Goal: Find specific page/section: Find specific page/section

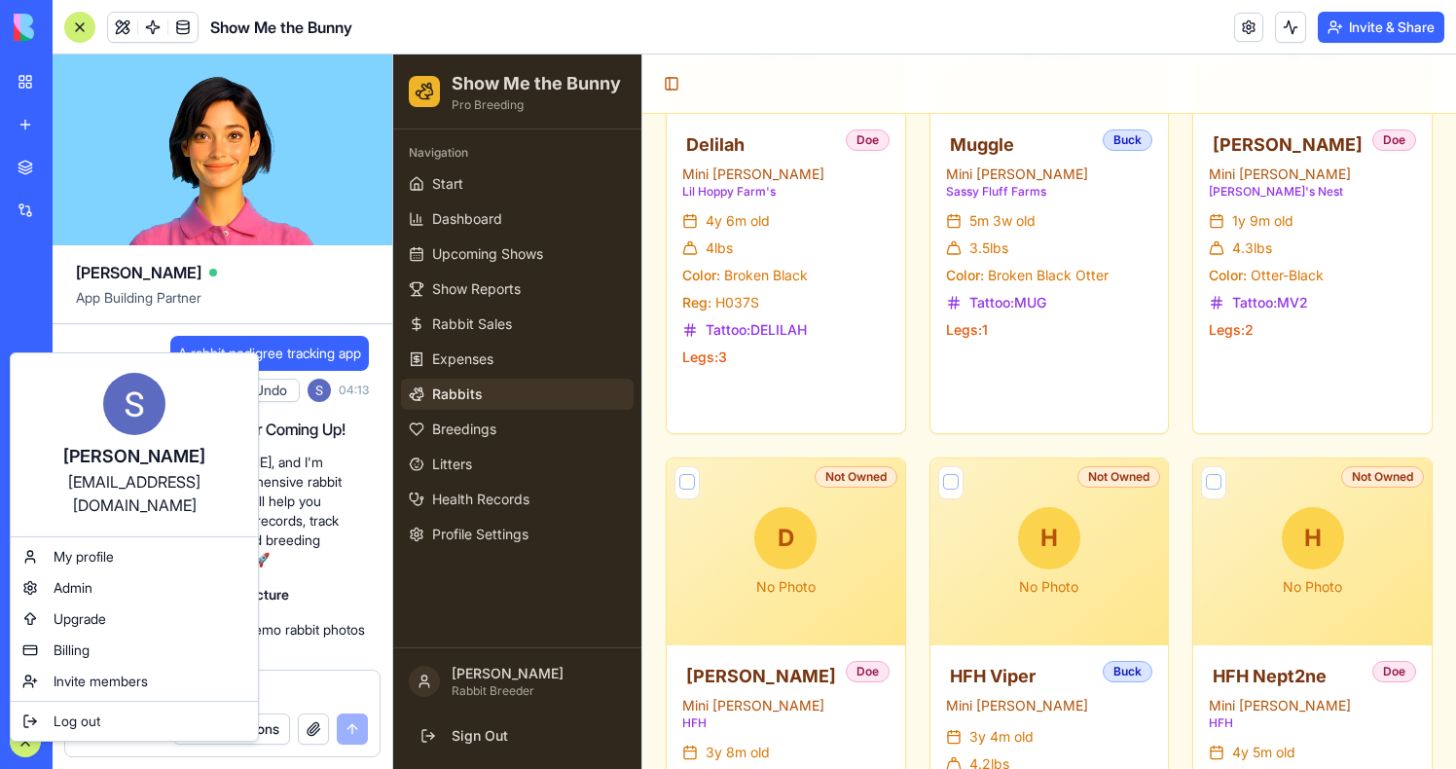
scroll to position [93093, 0]
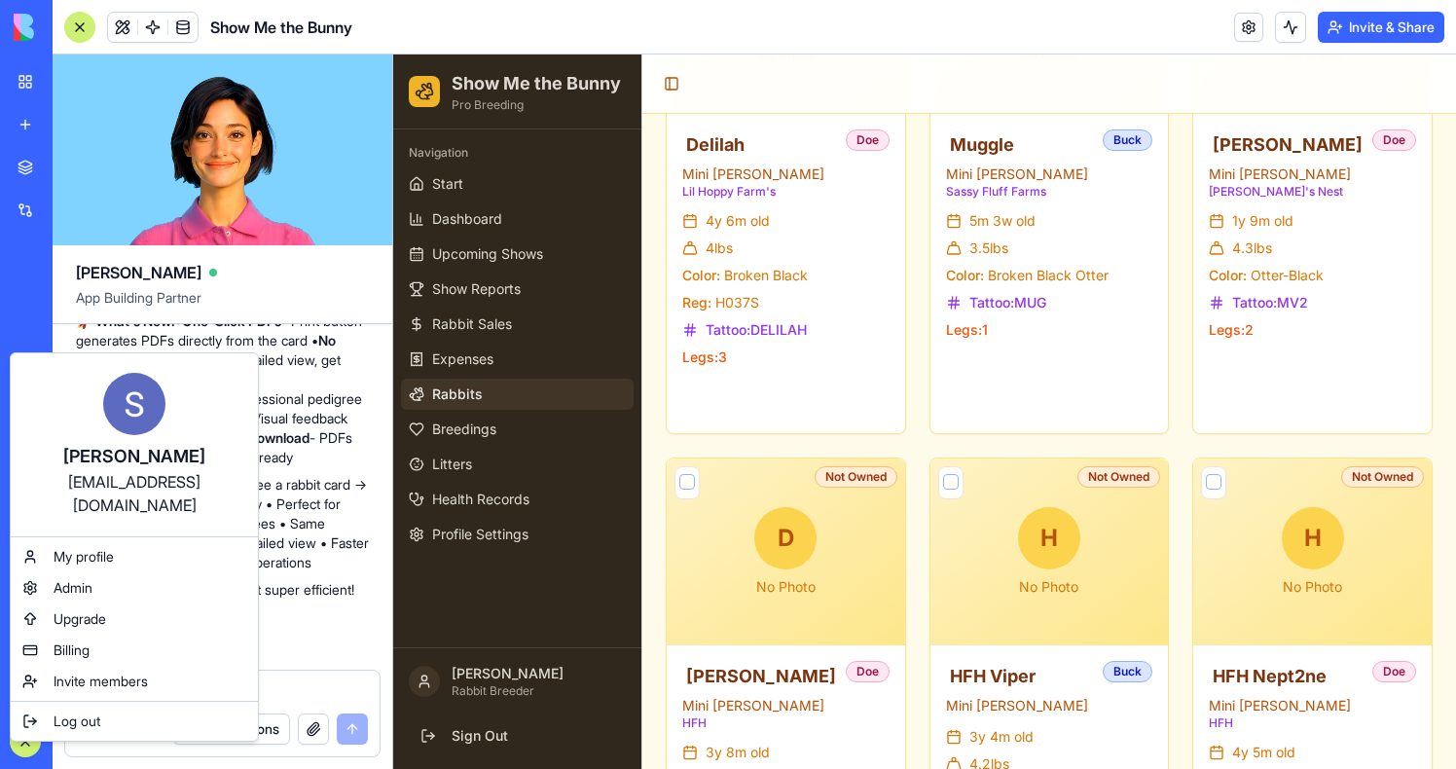
click at [330, 285] on html "BETA My Workspace New app Marketplace Integrations Recent Show Me the Bunny PDF…" at bounding box center [728, 384] width 1456 height 769
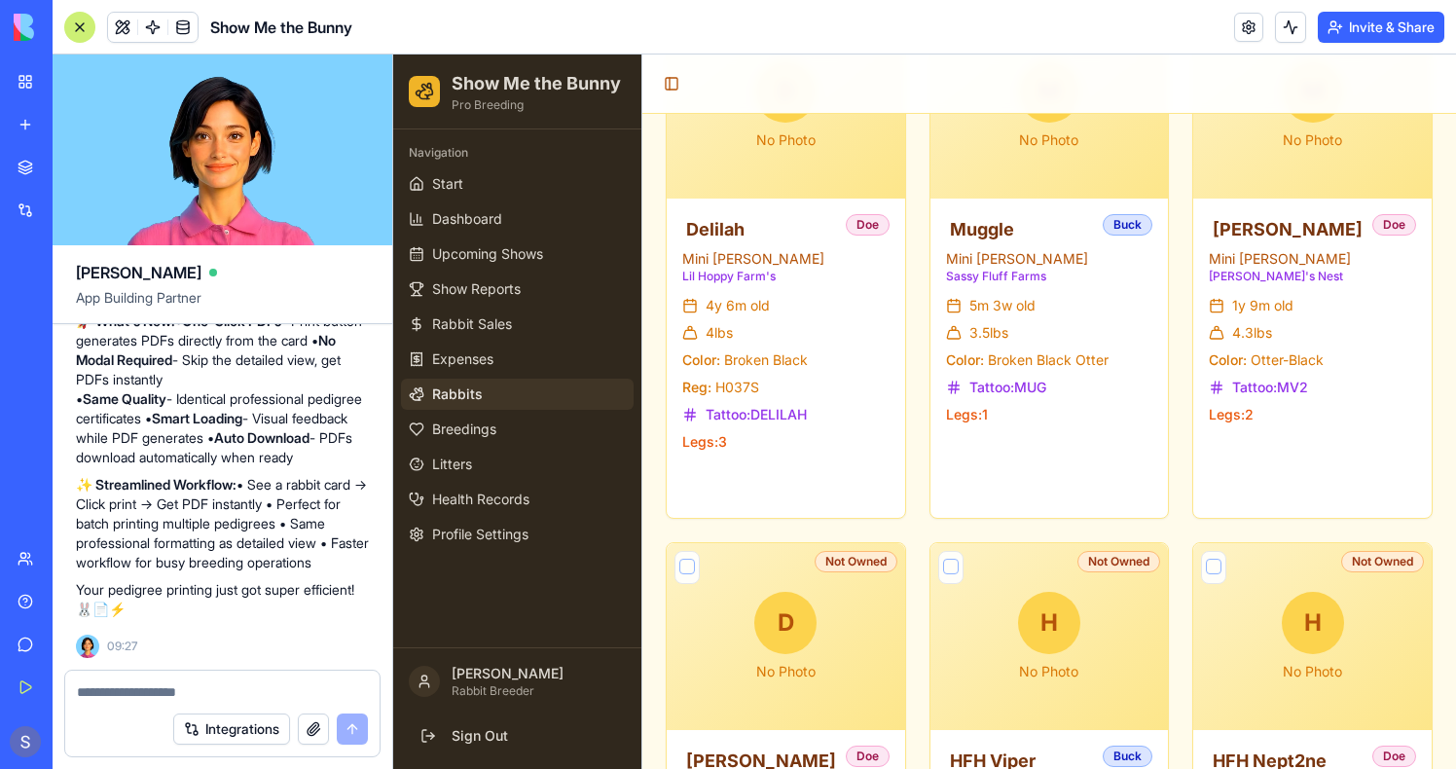
scroll to position [93191, 0]
click at [815, 474] on button at bounding box center [820, 484] width 41 height 35
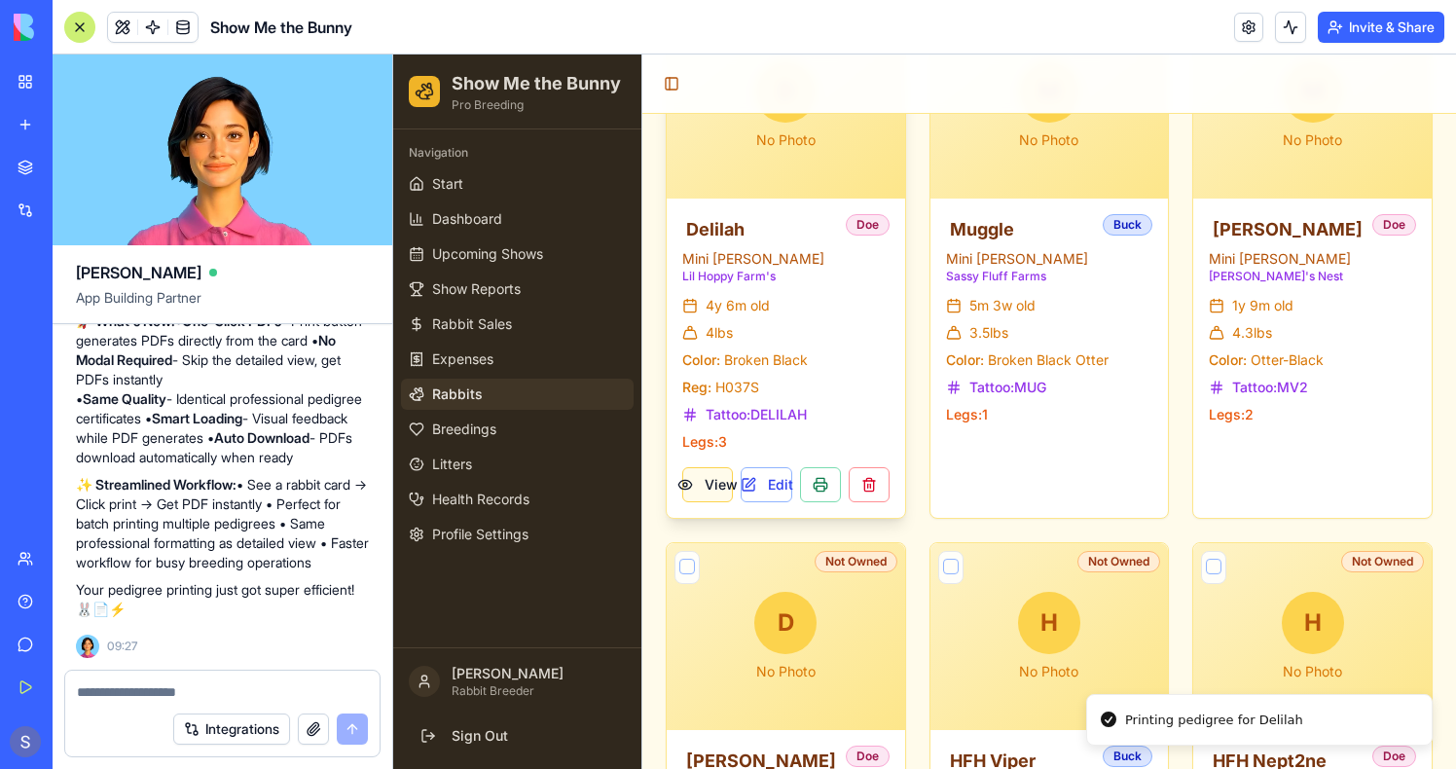
click at [717, 484] on button "View" at bounding box center [707, 484] width 51 height 35
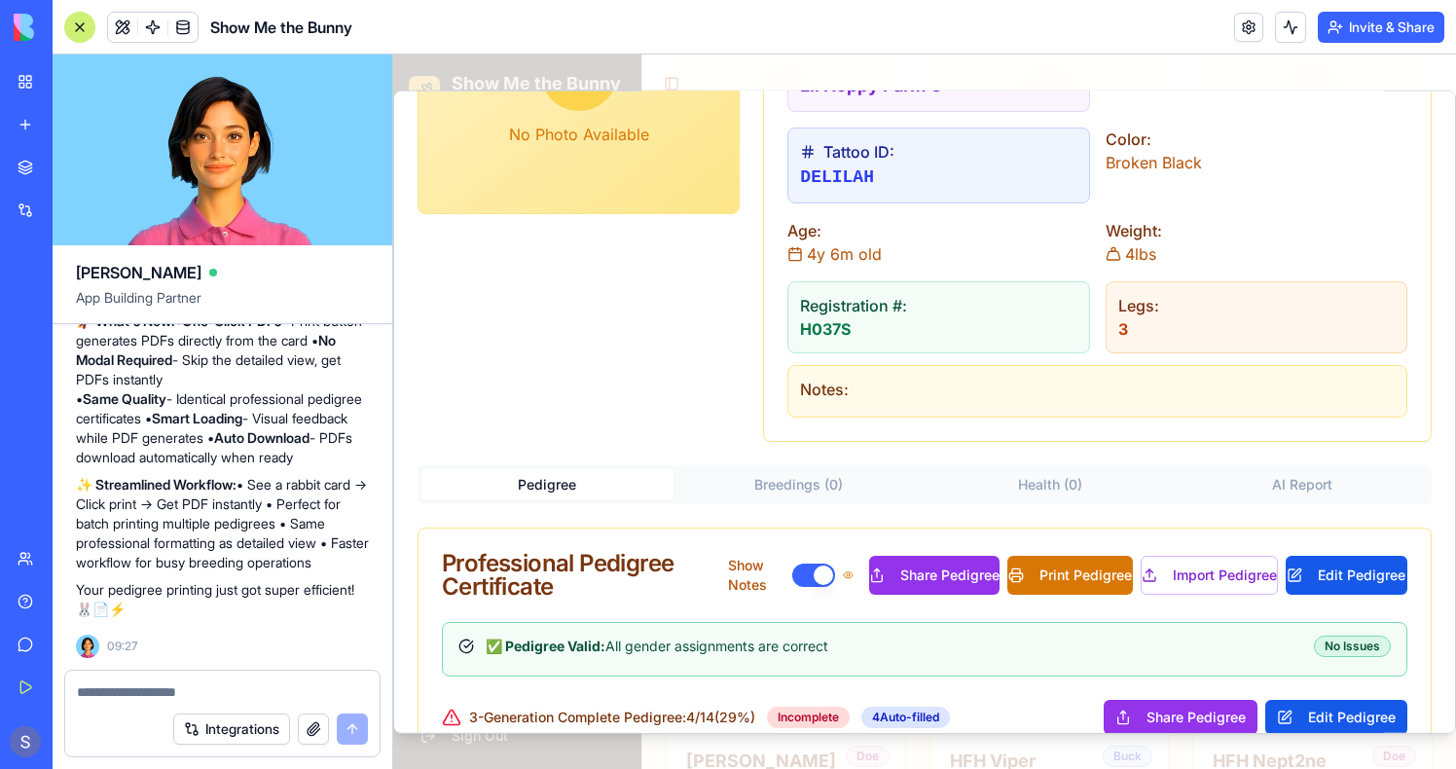
scroll to position [286, 0]
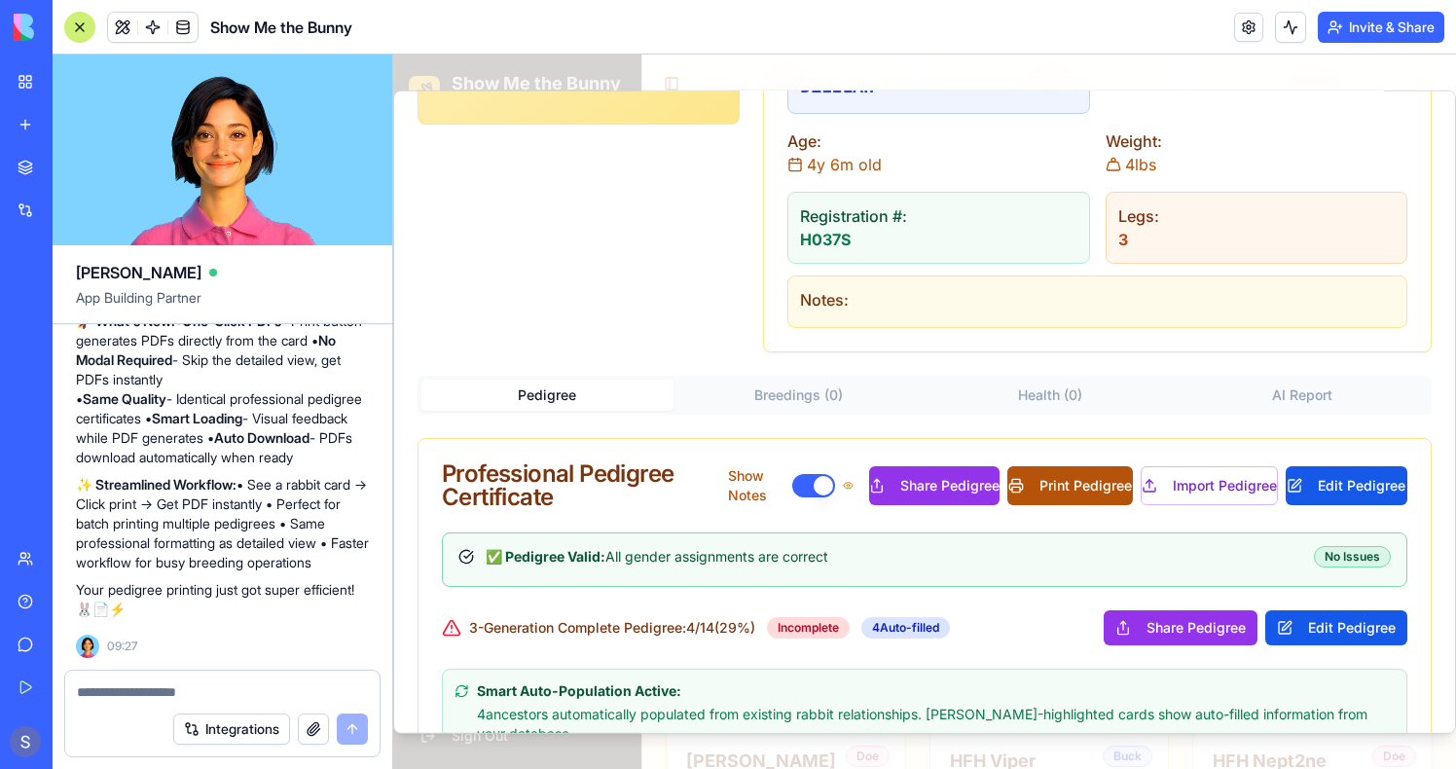
click at [1079, 476] on button "Print Pedigree" at bounding box center [1071, 485] width 126 height 39
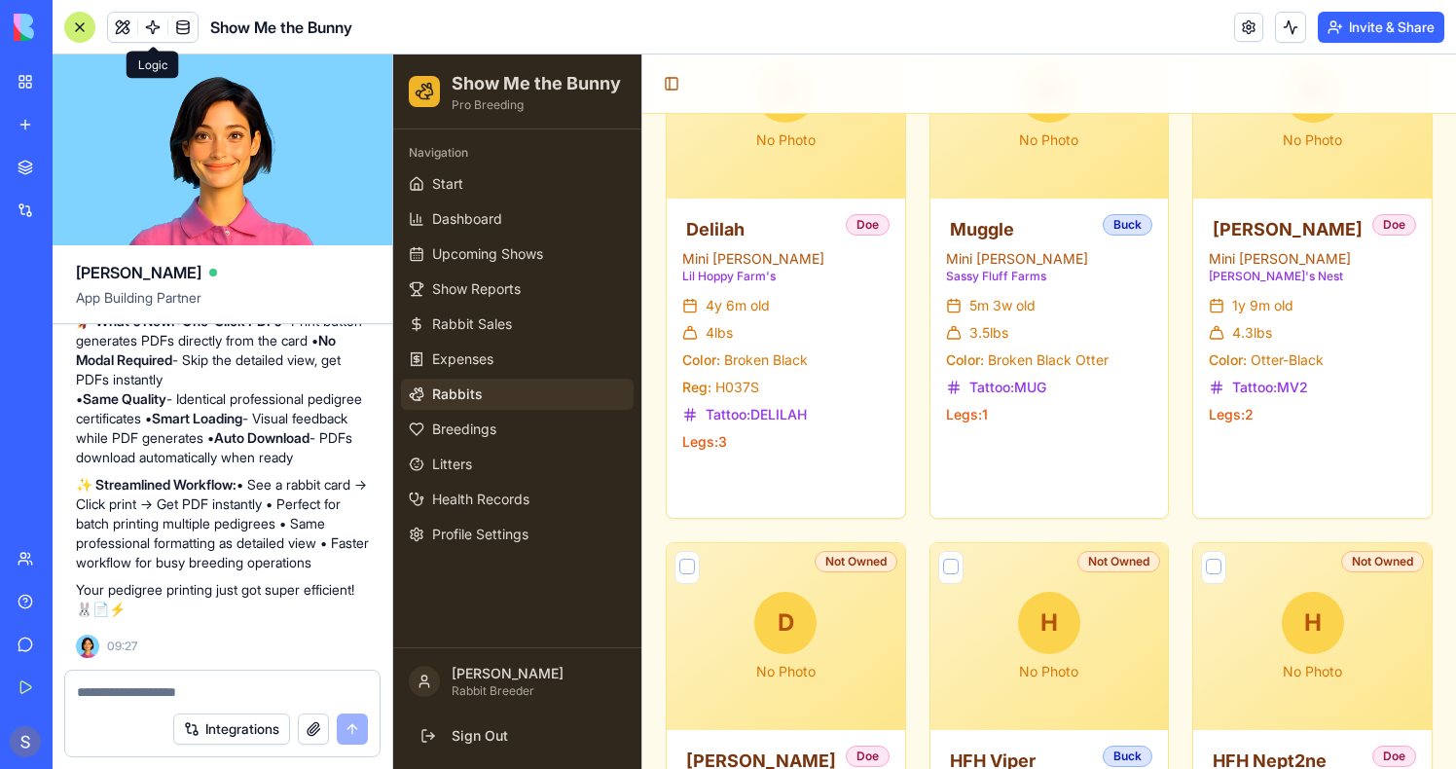
click at [154, 28] on link at bounding box center [152, 27] width 29 height 29
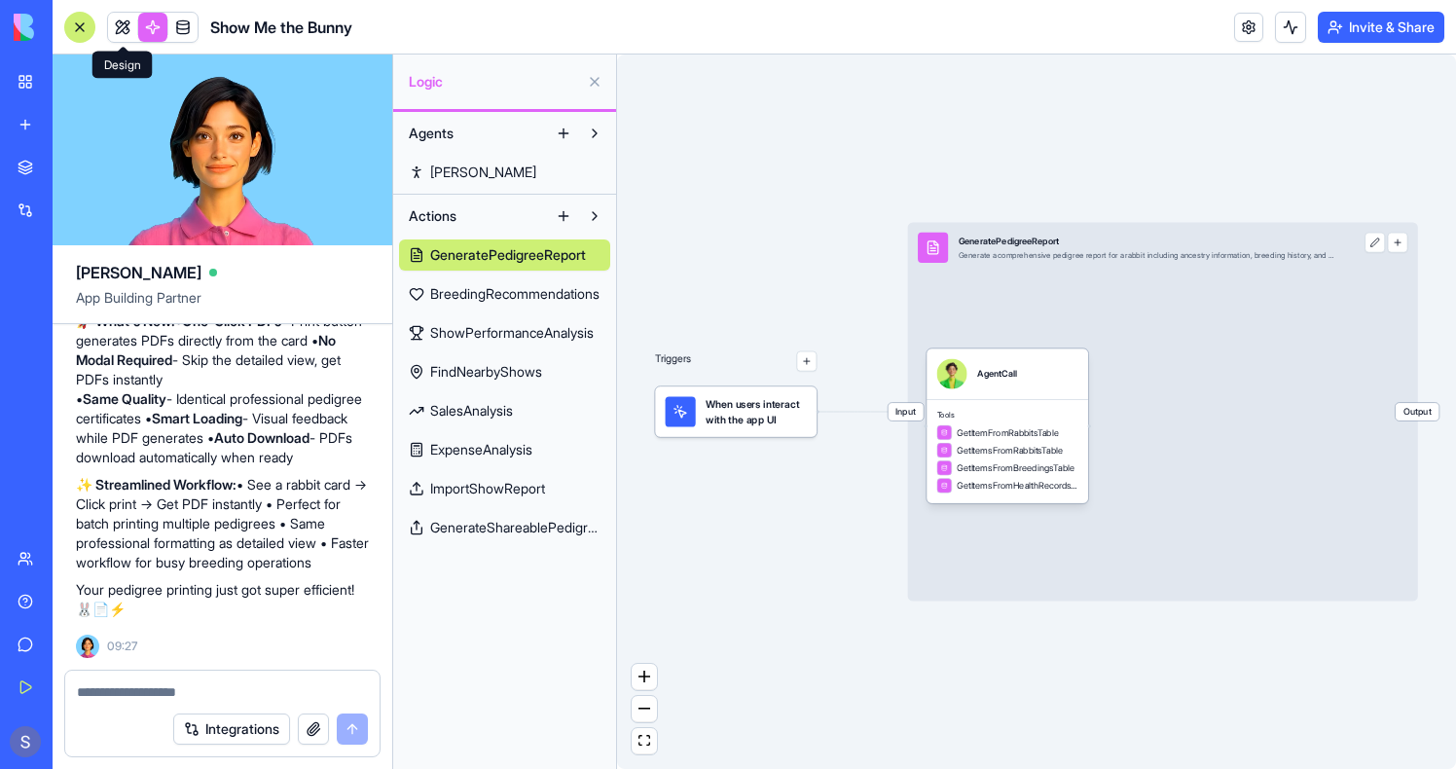
click at [129, 24] on link at bounding box center [122, 27] width 29 height 29
click at [128, 23] on button at bounding box center [122, 27] width 29 height 29
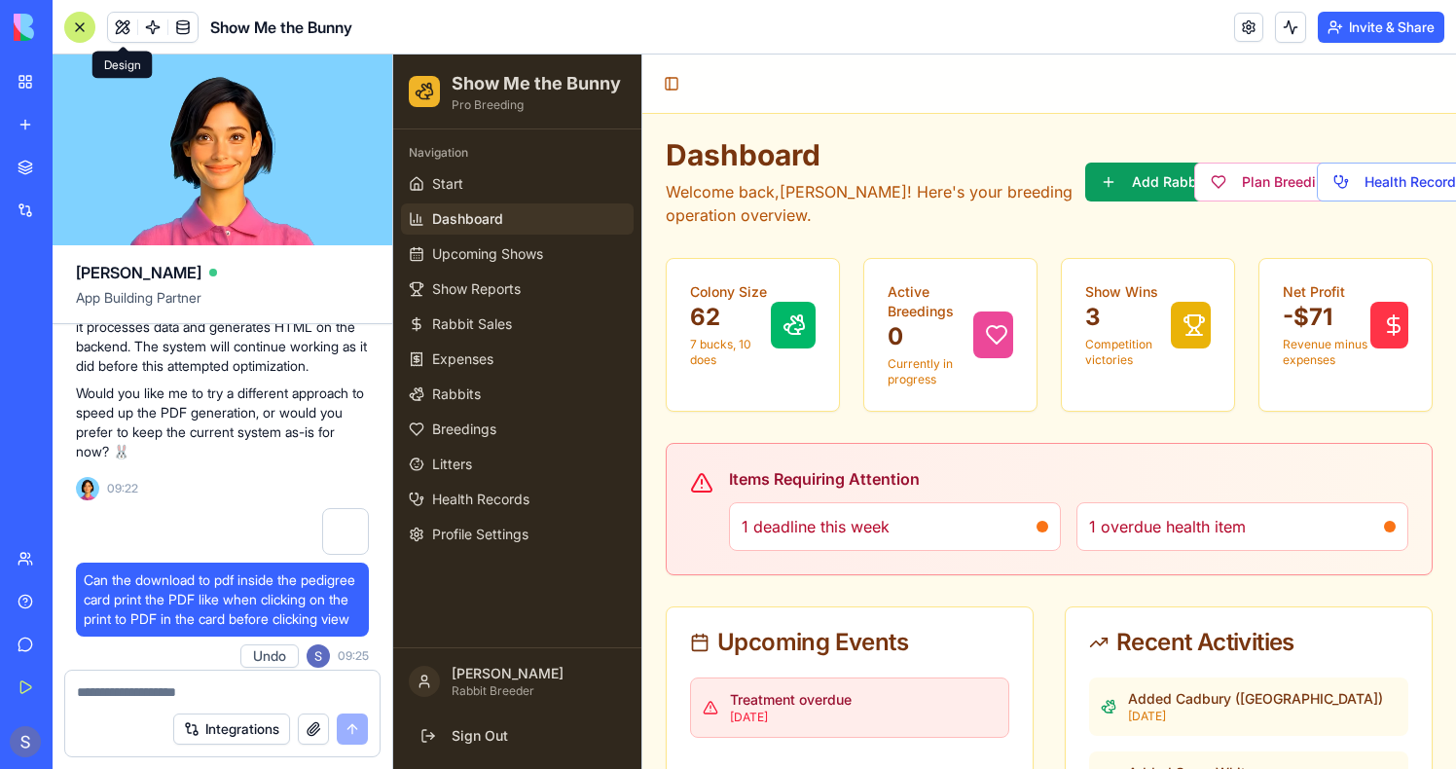
scroll to position [311, 0]
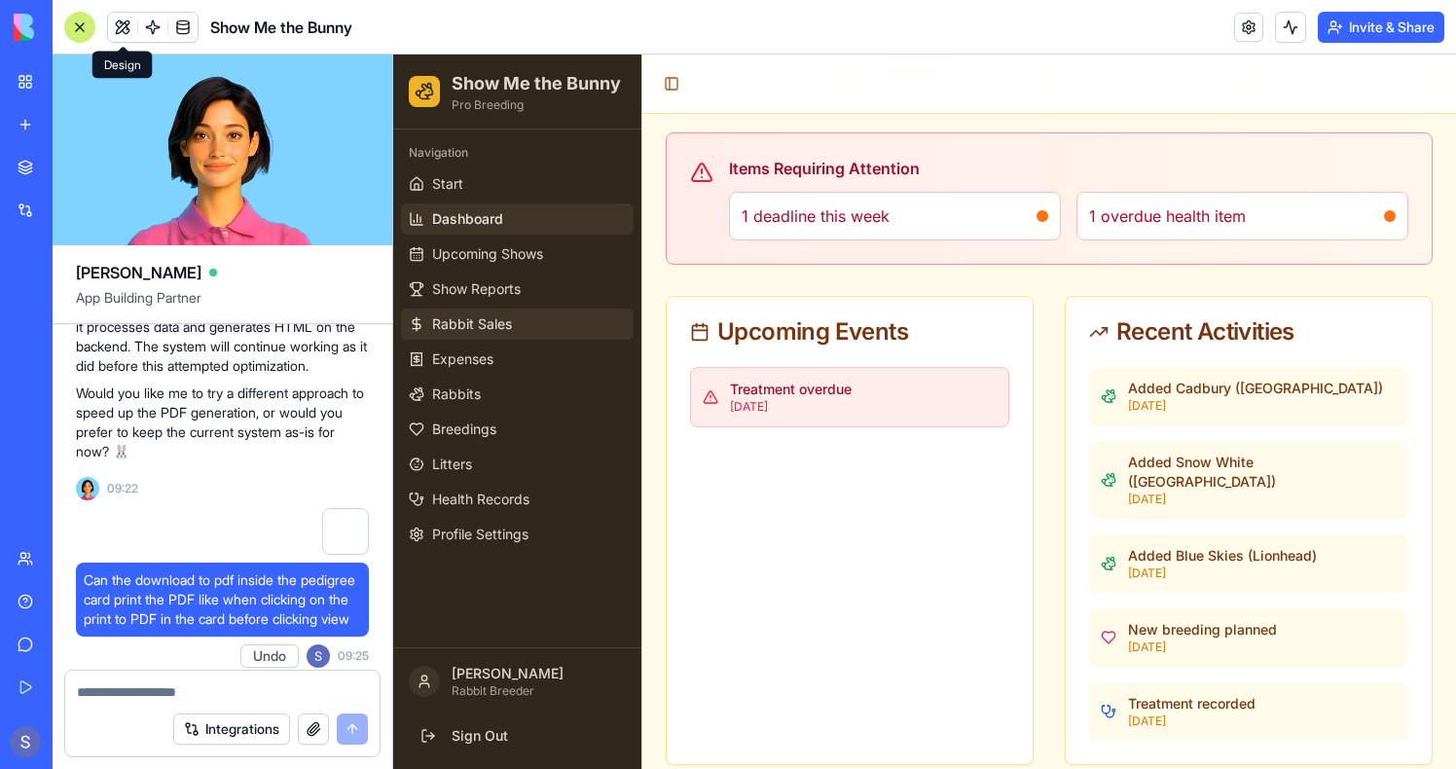
click at [466, 322] on span "Rabbit Sales" at bounding box center [472, 323] width 80 height 19
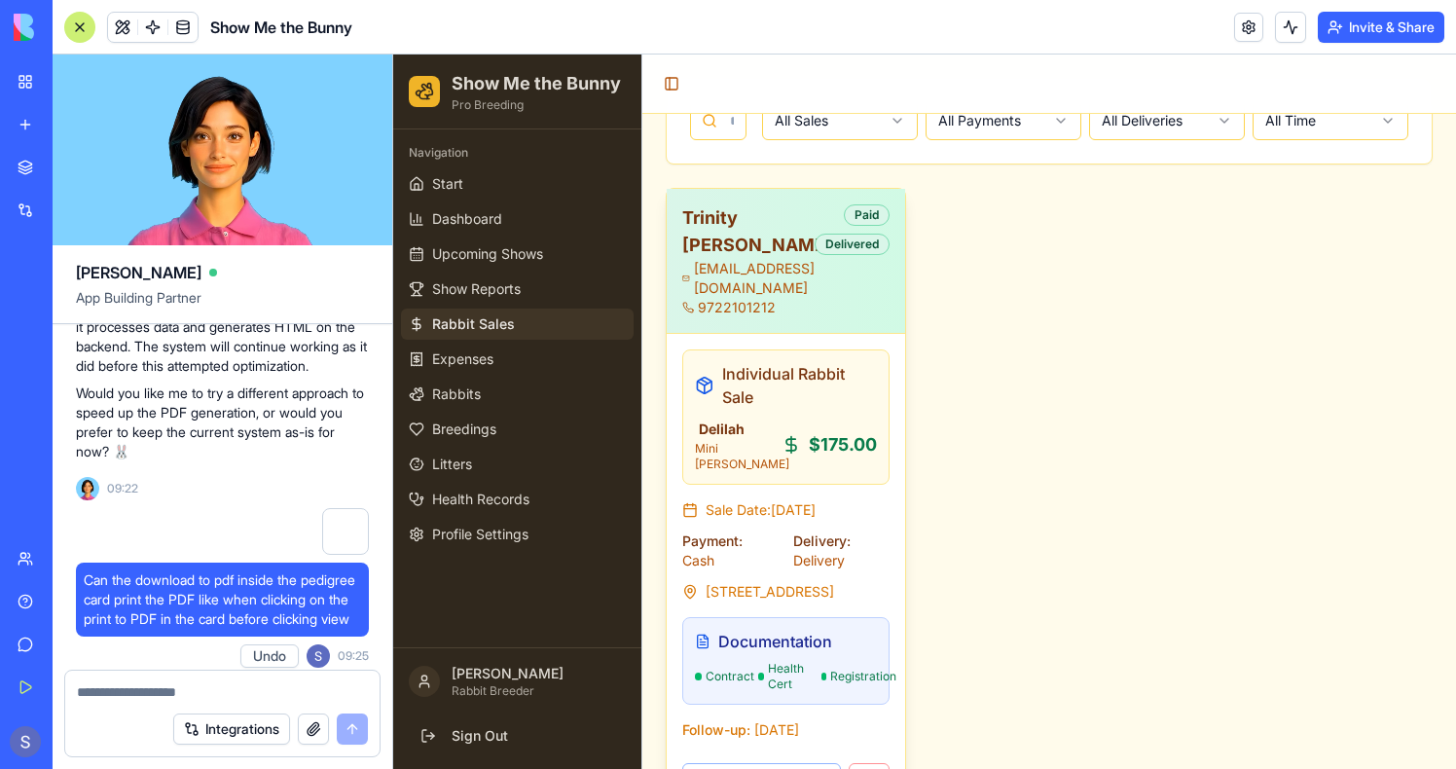
scroll to position [334, 0]
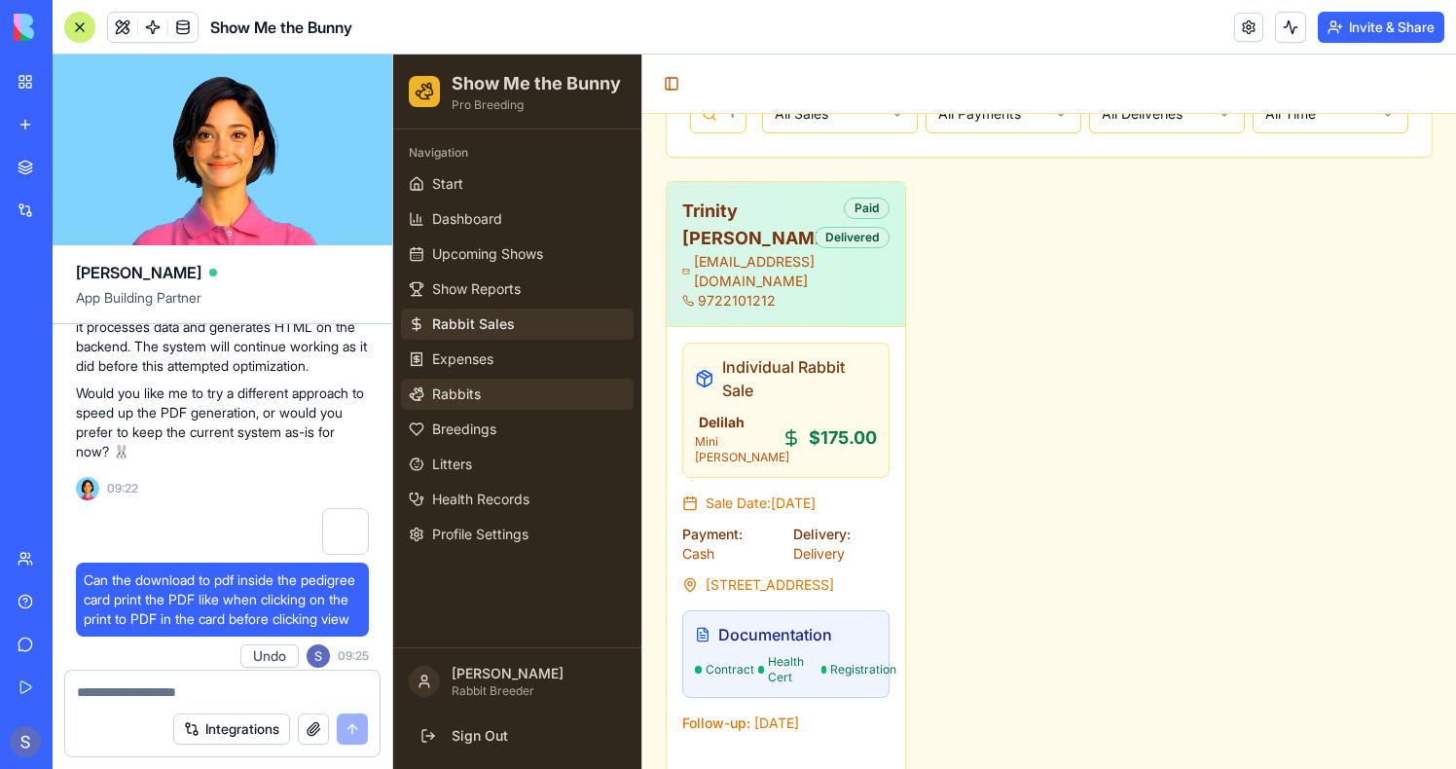
click at [468, 391] on span "Rabbits" at bounding box center [456, 394] width 49 height 19
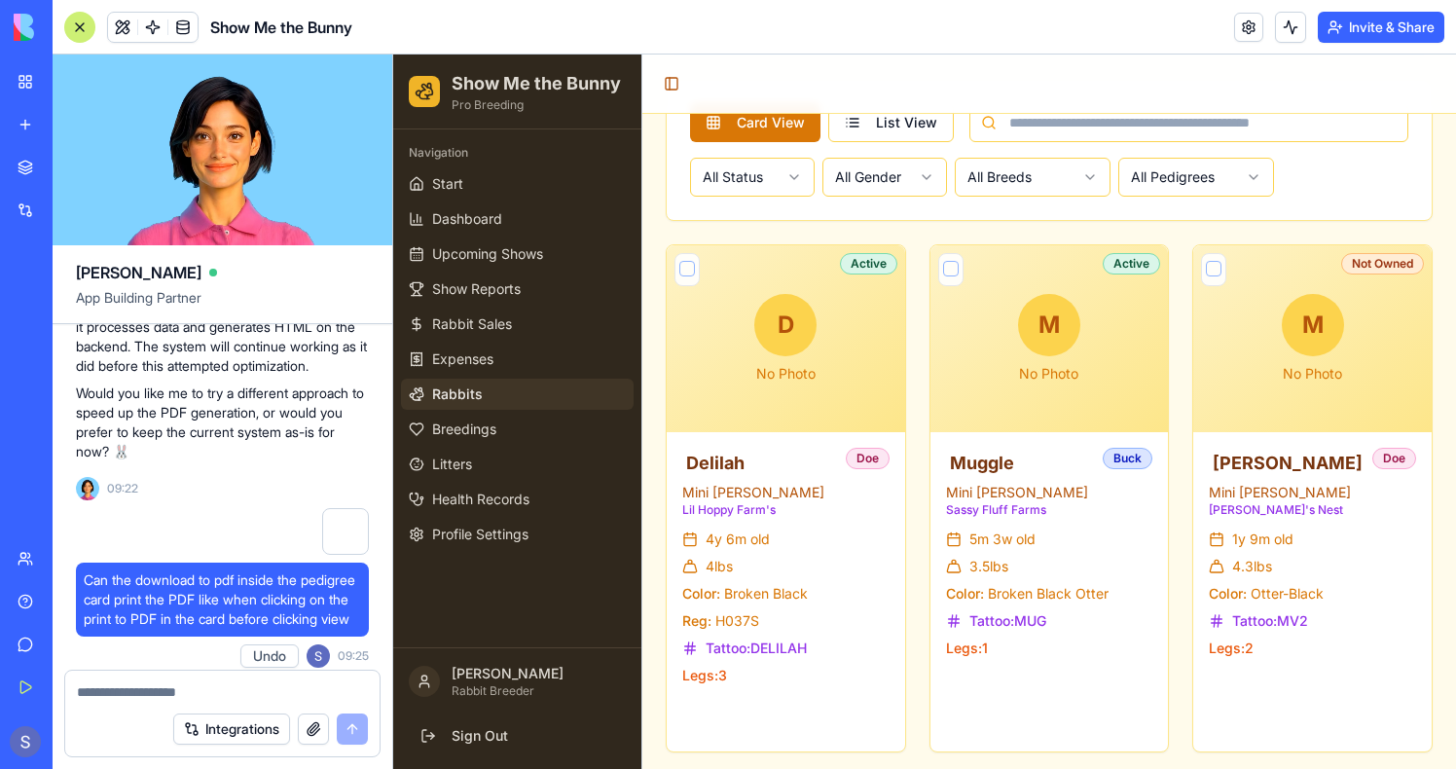
scroll to position [1232, 0]
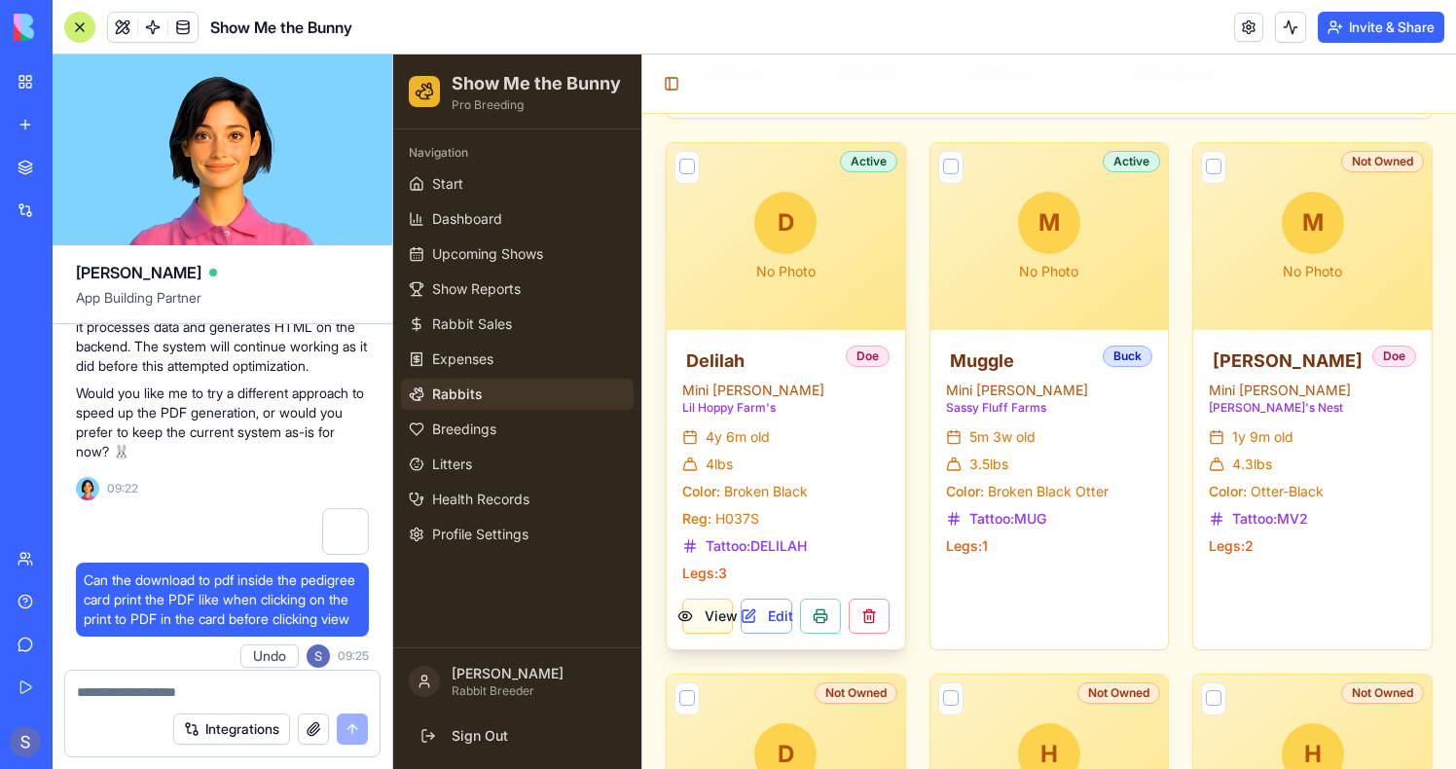
click at [700, 628] on button "View" at bounding box center [707, 616] width 51 height 35
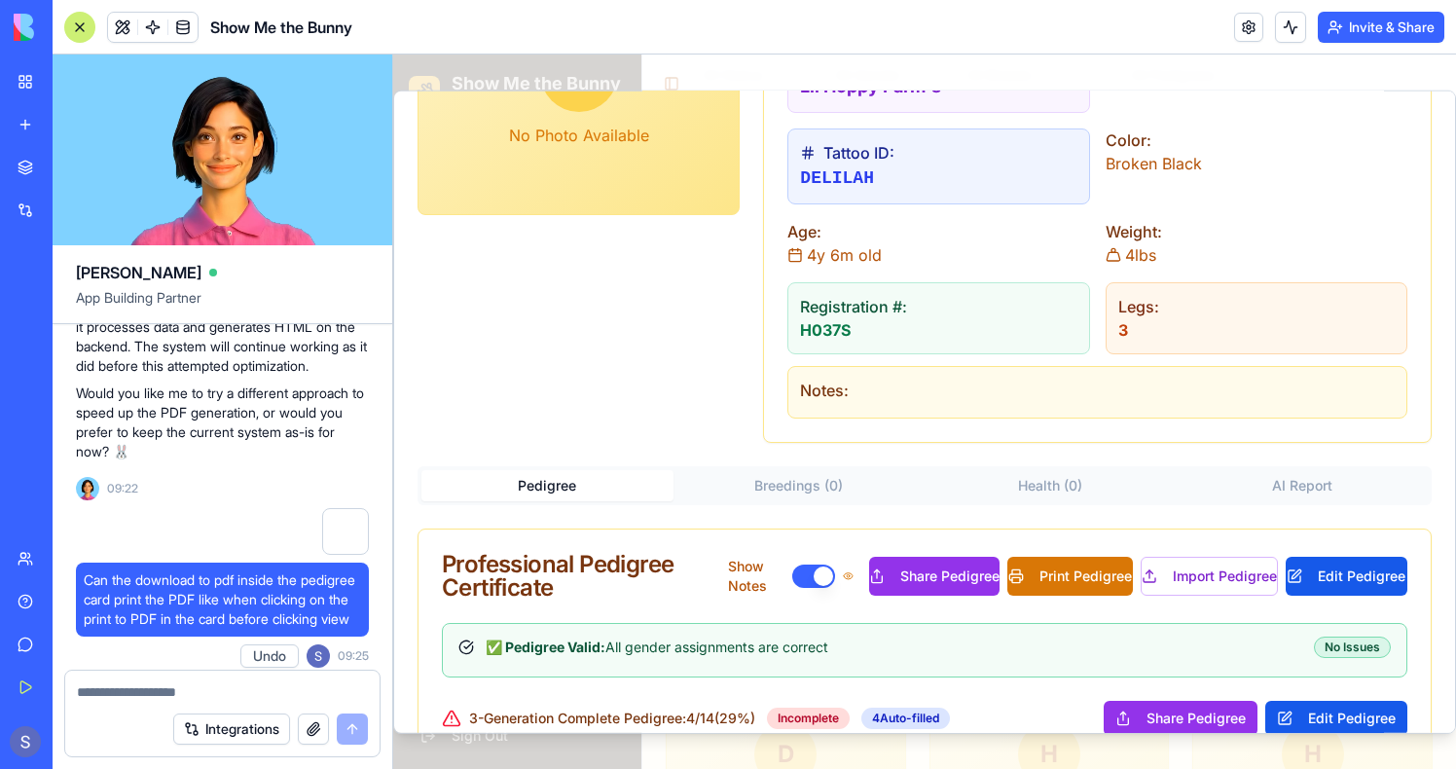
scroll to position [0, 0]
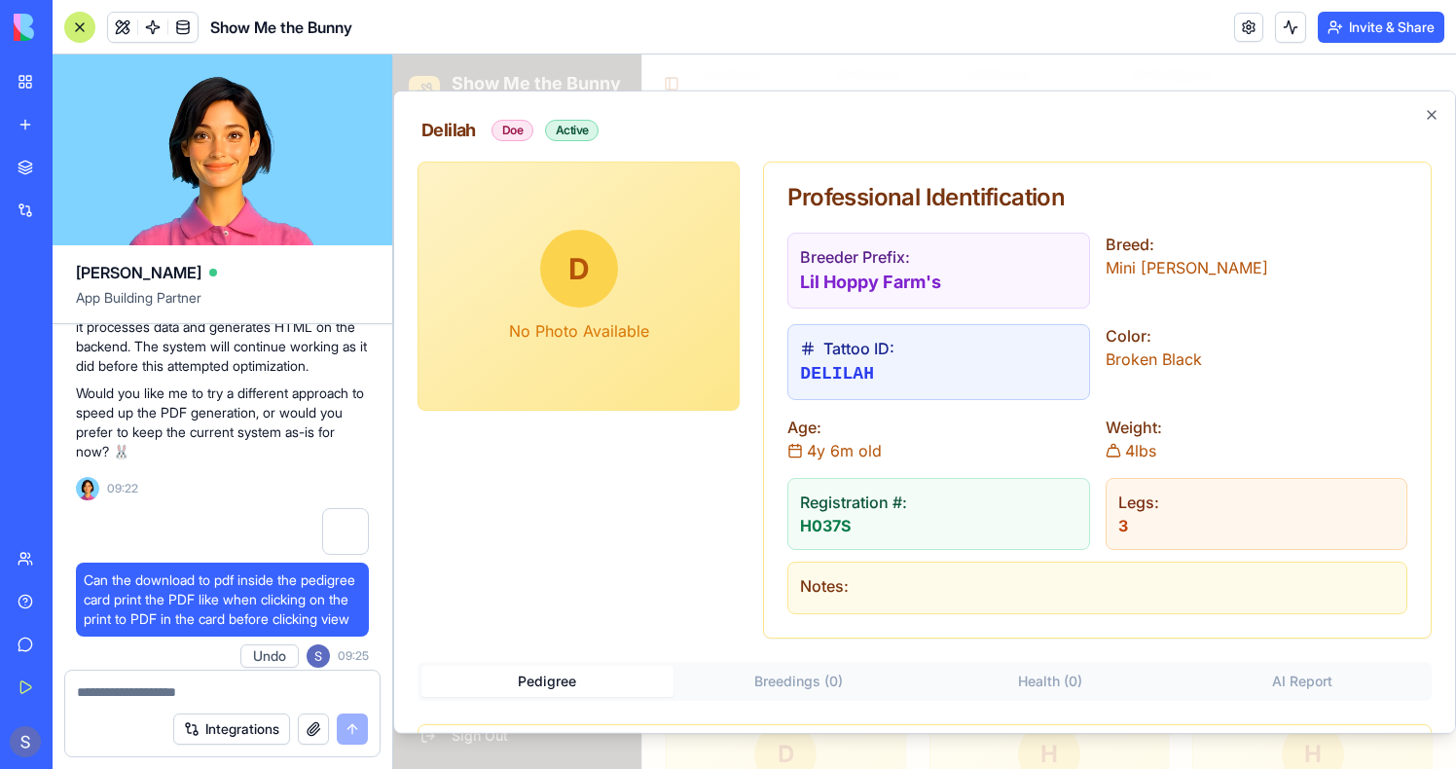
click at [313, 179] on video at bounding box center [223, 150] width 340 height 191
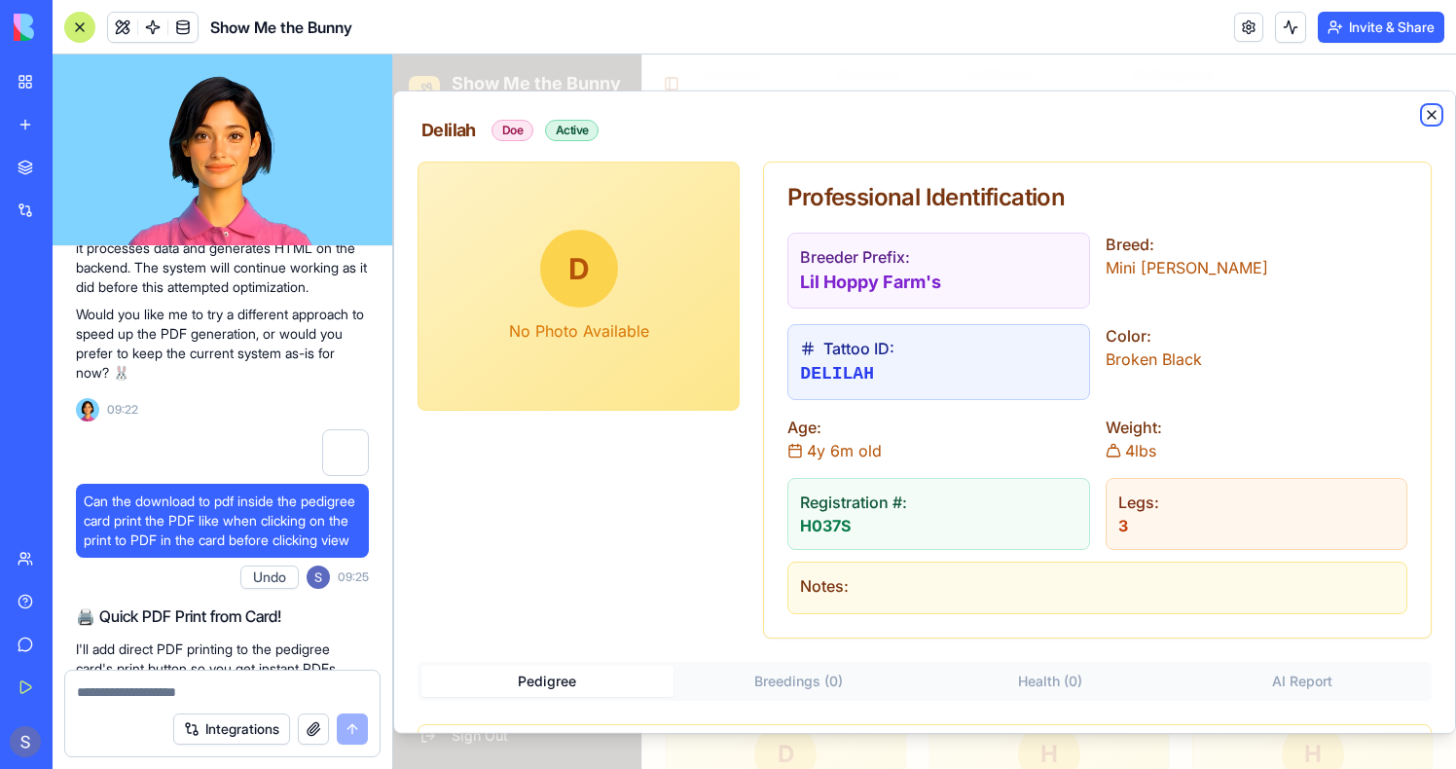
click at [1436, 113] on icon "button" at bounding box center [1432, 115] width 16 height 16
